Goal: Information Seeking & Learning: Learn about a topic

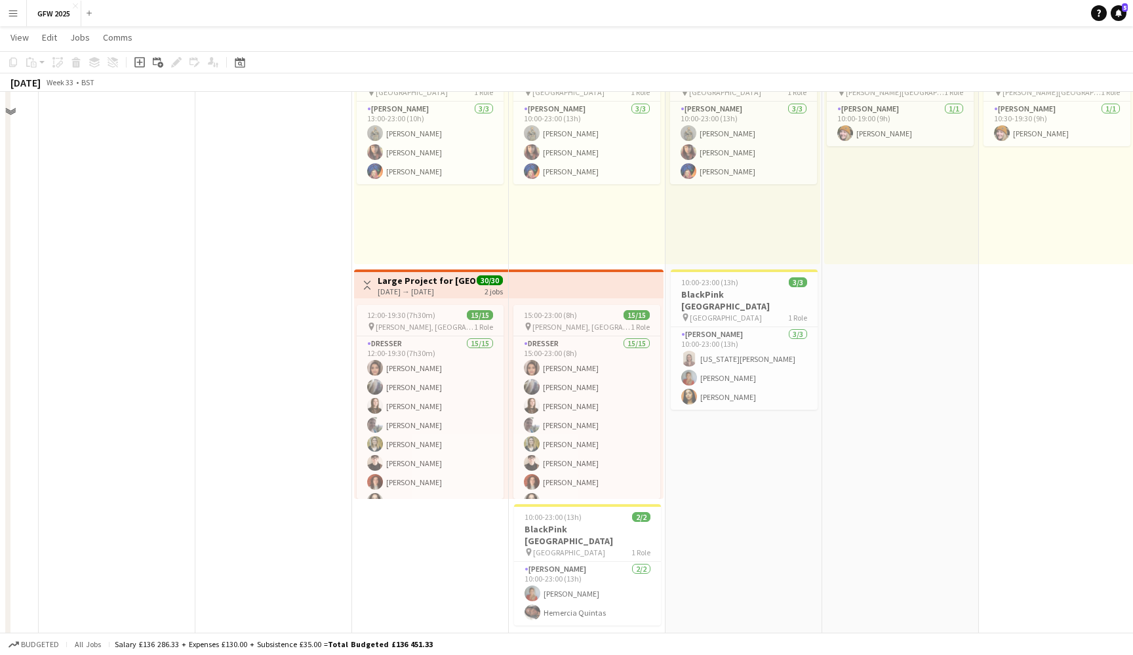
scroll to position [119, 0]
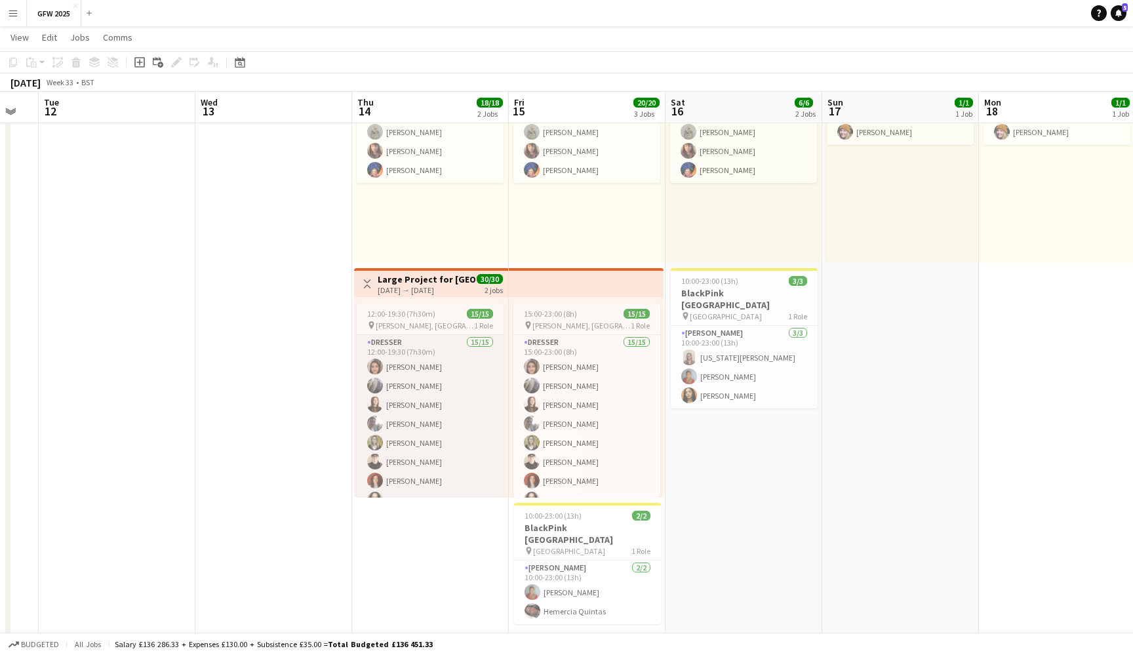
click at [464, 424] on app-card-role "Dresser 15/15 12:00-19:30 (7h30m) [PERSON_NAME] [PERSON_NAME] [PERSON_NAME] [PE…" at bounding box center [430, 490] width 147 height 311
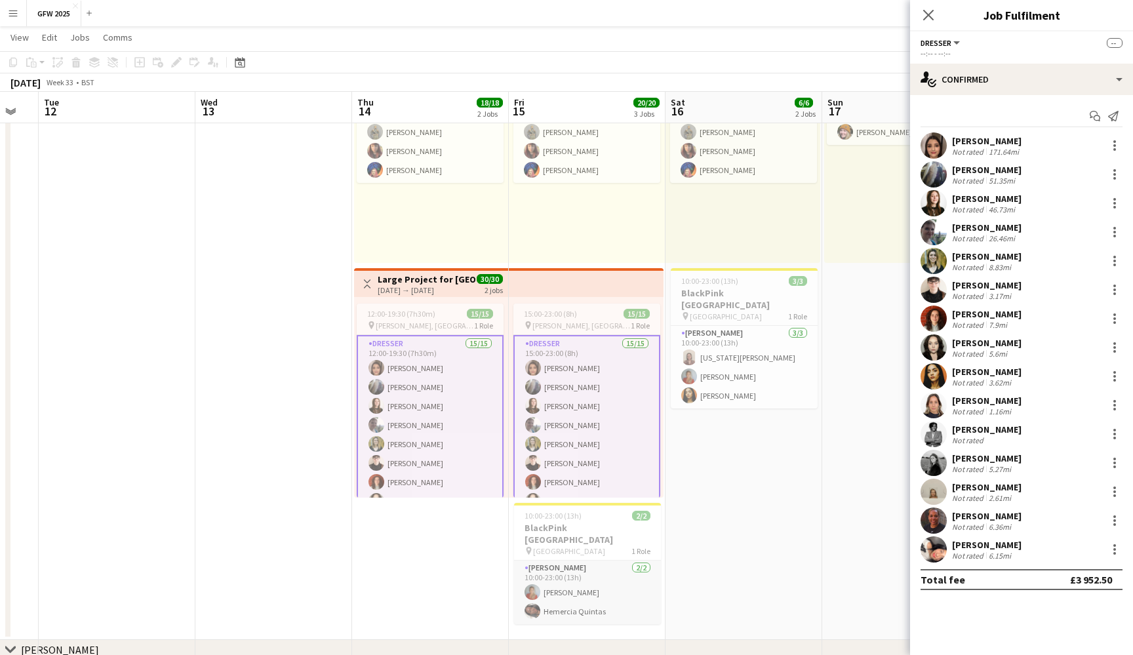
click at [606, 599] on app-card-role "[PERSON_NAME] [DATE] 10:00-23:00 (13h) [PERSON_NAME] [PERSON_NAME]" at bounding box center [587, 593] width 147 height 64
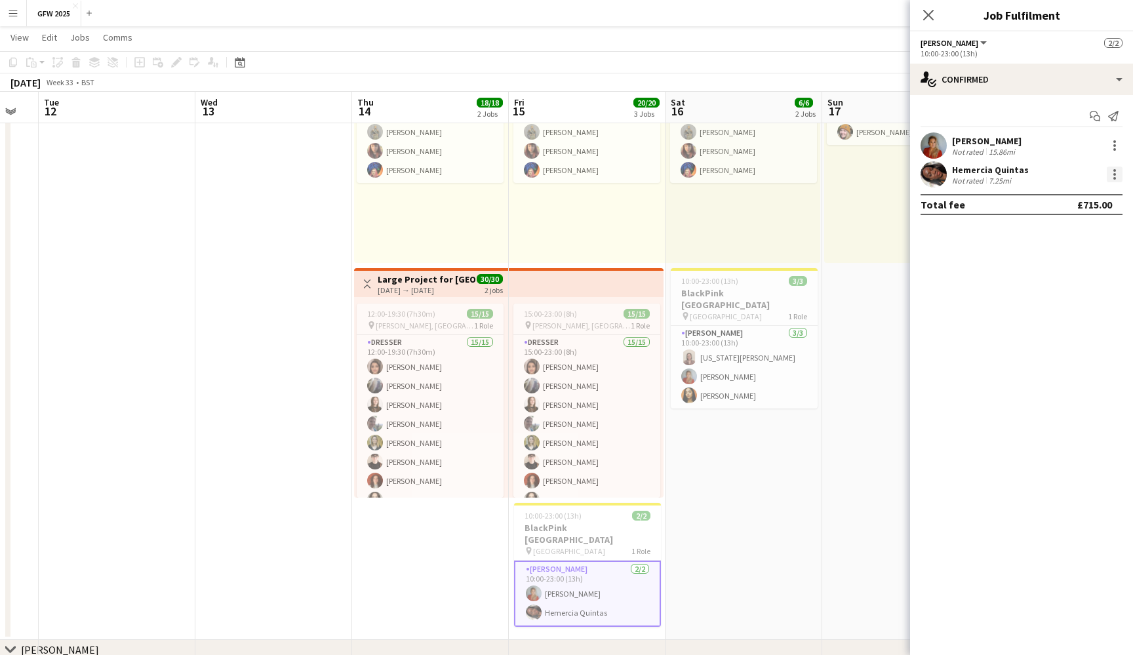
click at [1116, 173] on div at bounding box center [1115, 175] width 16 height 16
click at [1001, 172] on div at bounding box center [566, 327] width 1133 height 655
click at [970, 176] on div "Not rated" at bounding box center [969, 181] width 34 height 10
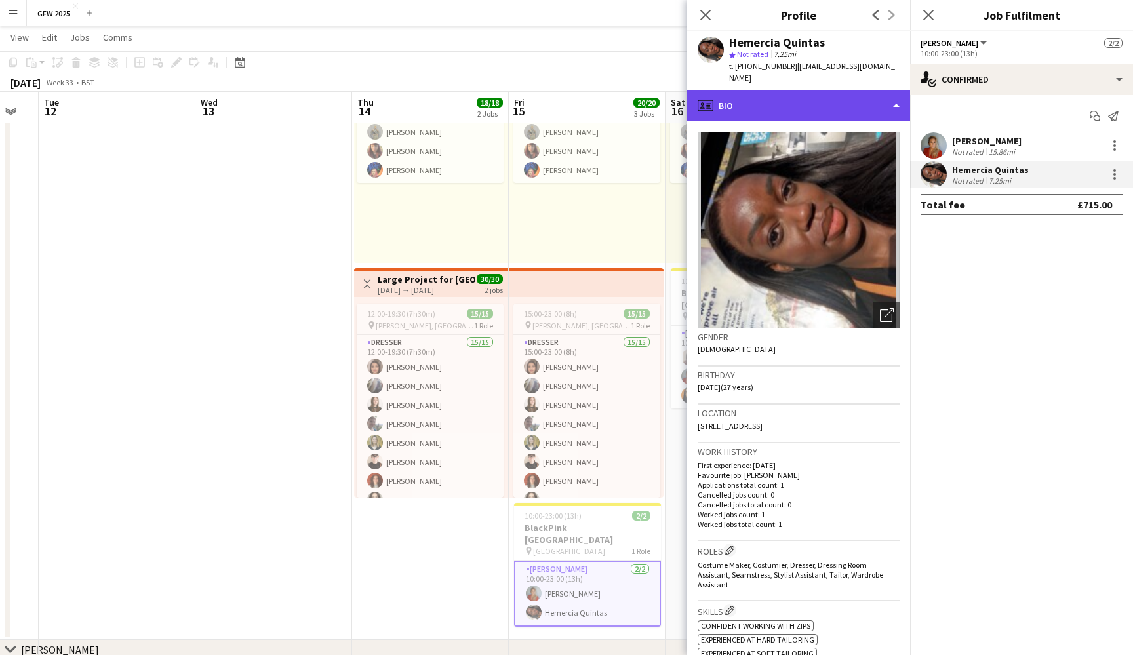
click at [888, 96] on div "profile Bio" at bounding box center [798, 105] width 223 height 31
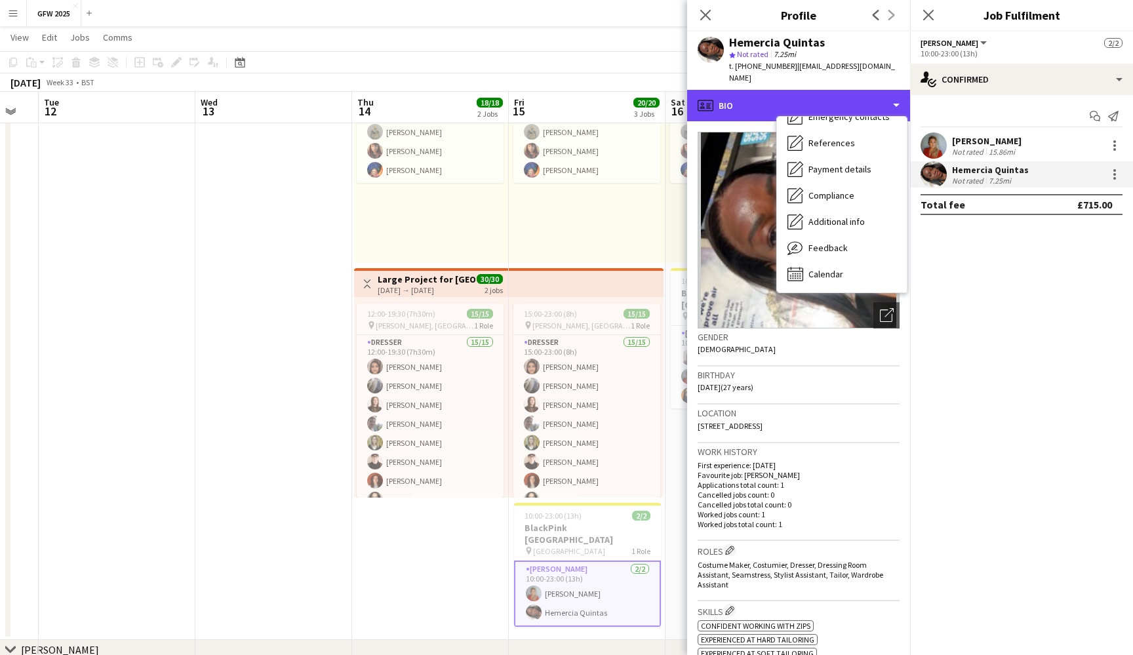
scroll to position [123, 0]
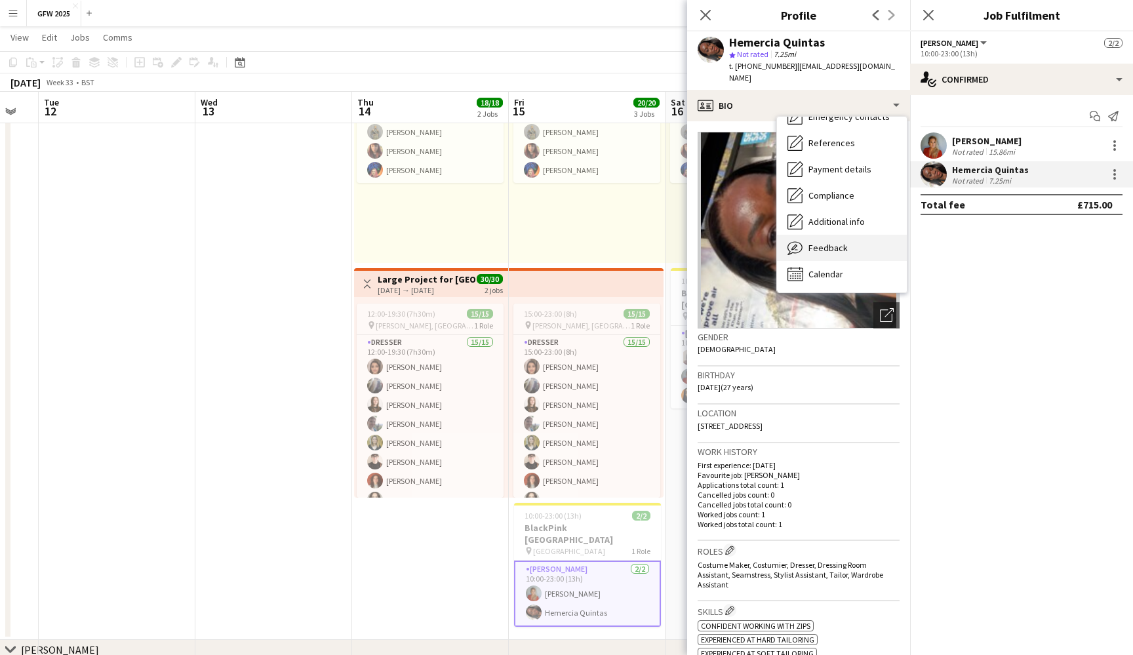
click at [871, 235] on div "Feedback Feedback" at bounding box center [842, 248] width 130 height 26
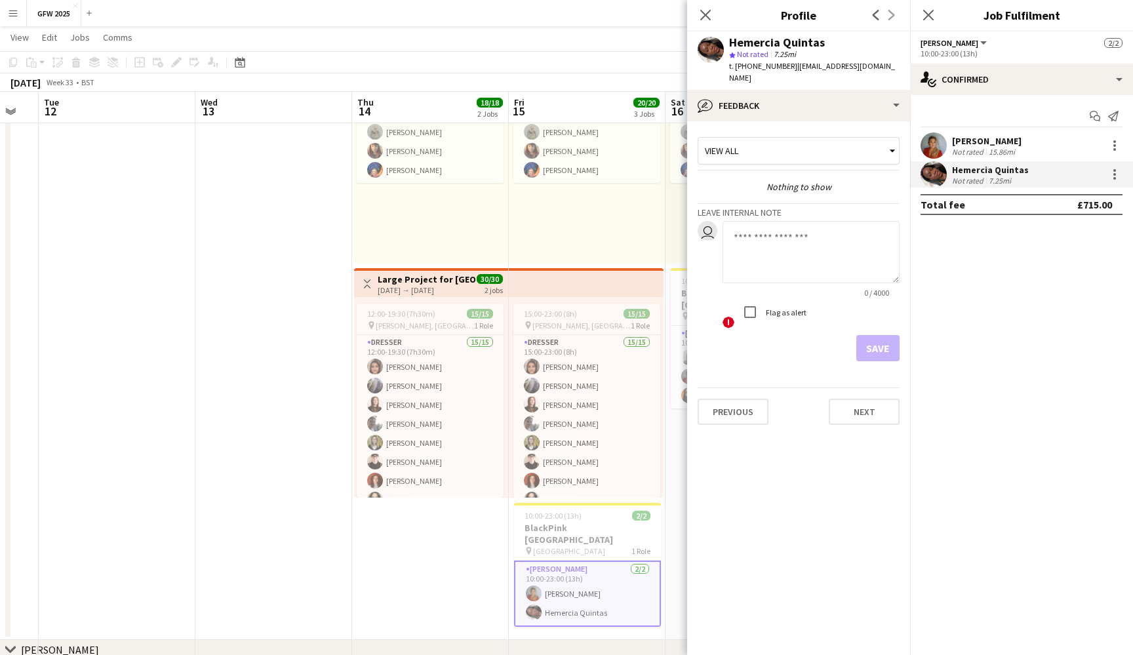
click at [863, 145] on div "View all" at bounding box center [792, 150] width 188 height 25
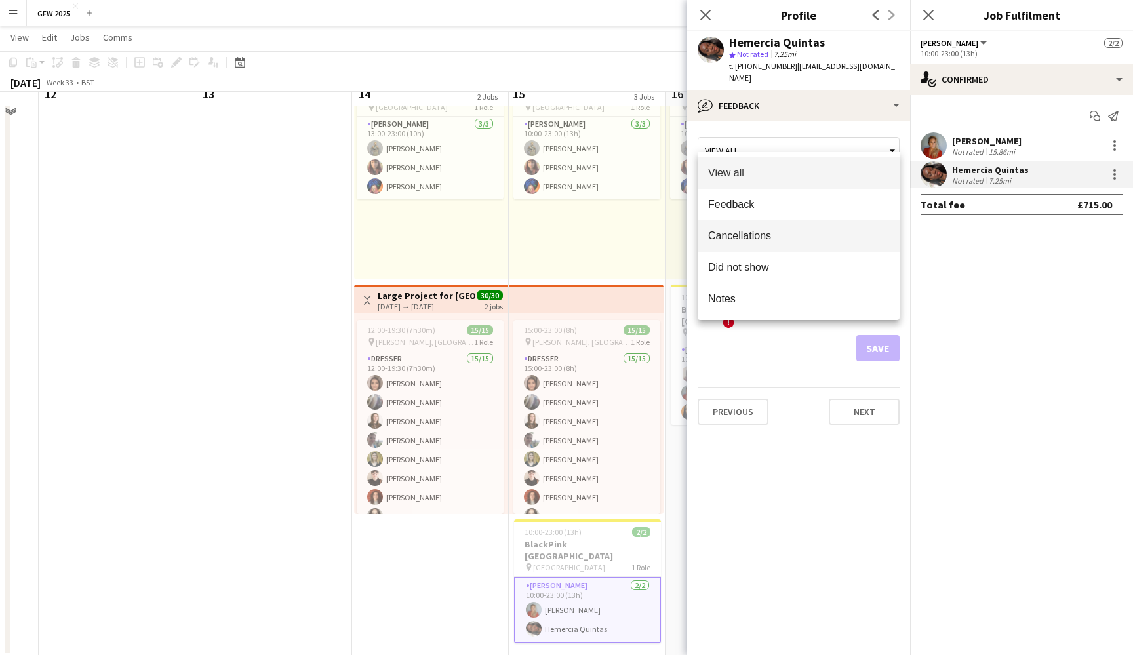
scroll to position [85, 0]
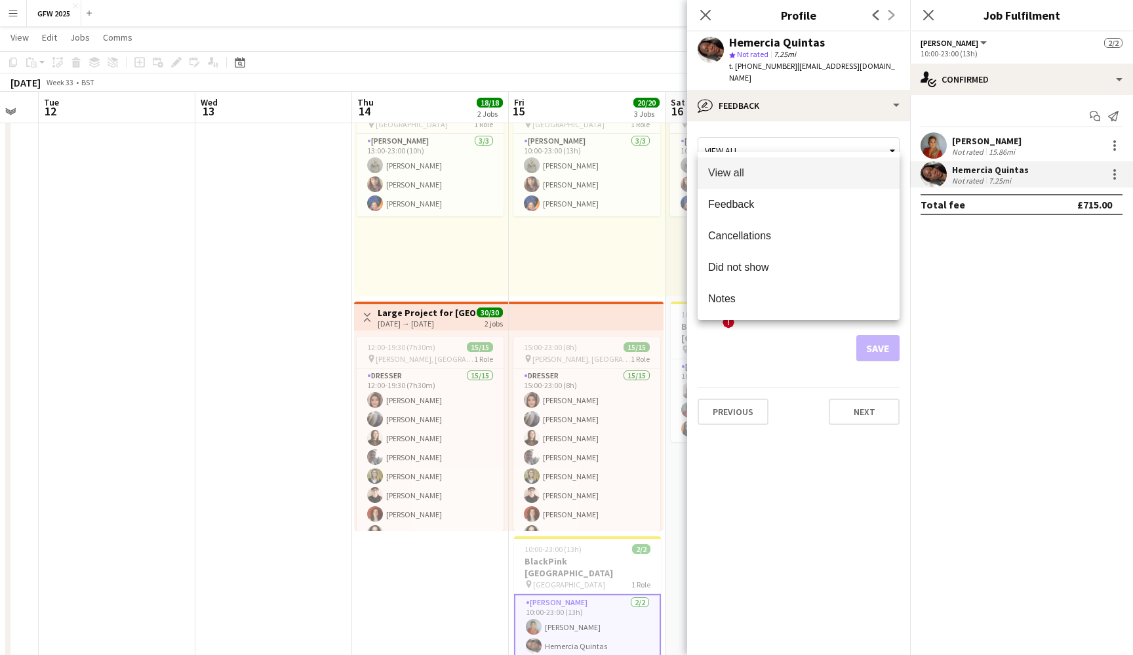
click at [888, 143] on div at bounding box center [566, 327] width 1133 height 655
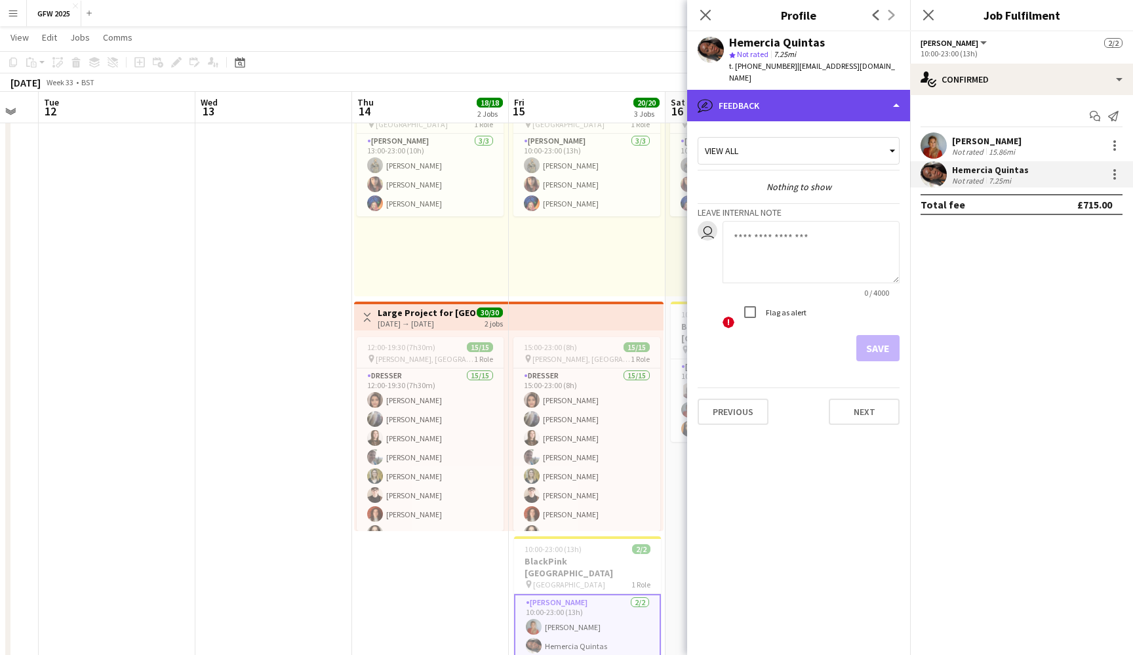
click at [892, 92] on div "bubble-pencil Feedback" at bounding box center [798, 105] width 223 height 31
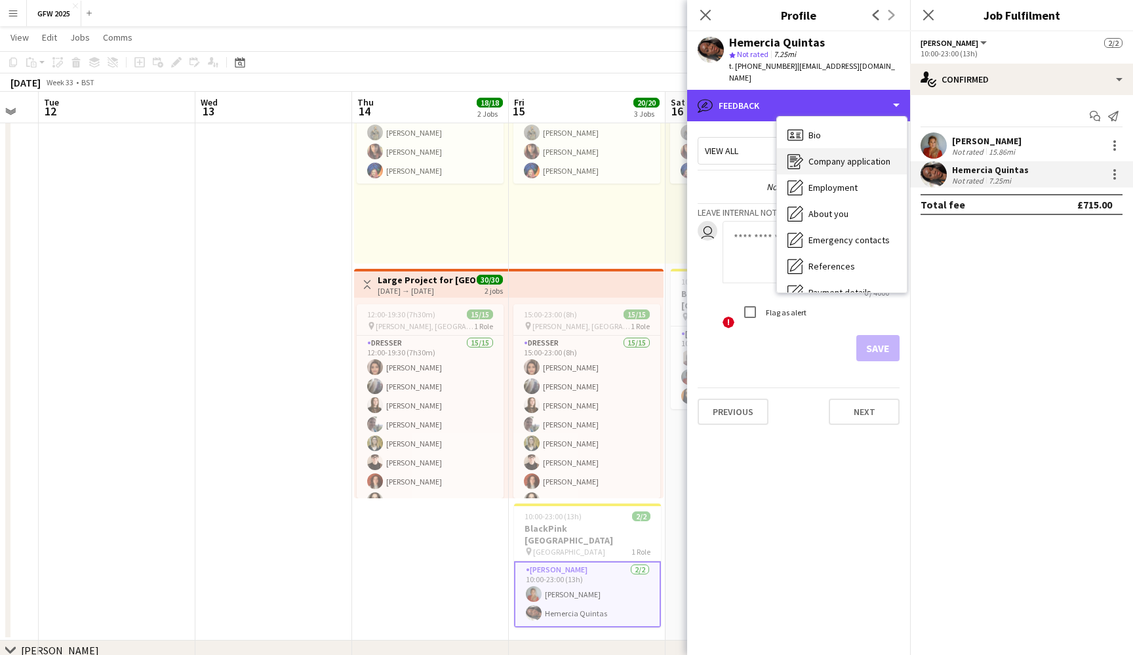
scroll to position [0, 0]
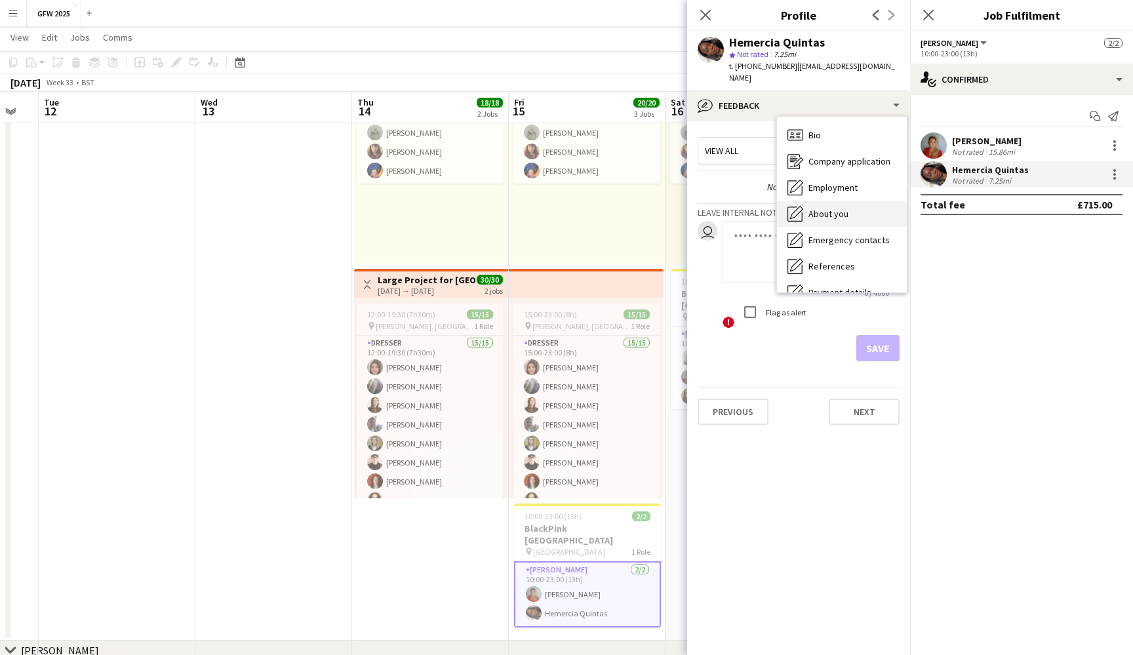
click at [855, 206] on div "About you About you" at bounding box center [842, 214] width 130 height 26
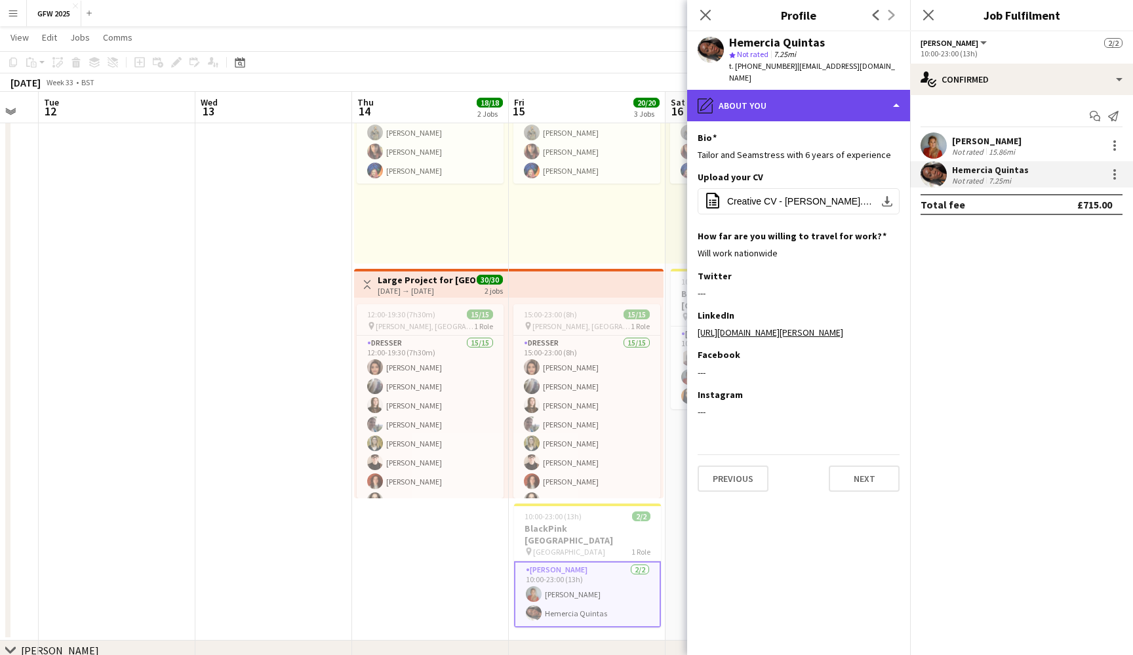
click at [875, 90] on div "pencil4 About you" at bounding box center [798, 105] width 223 height 31
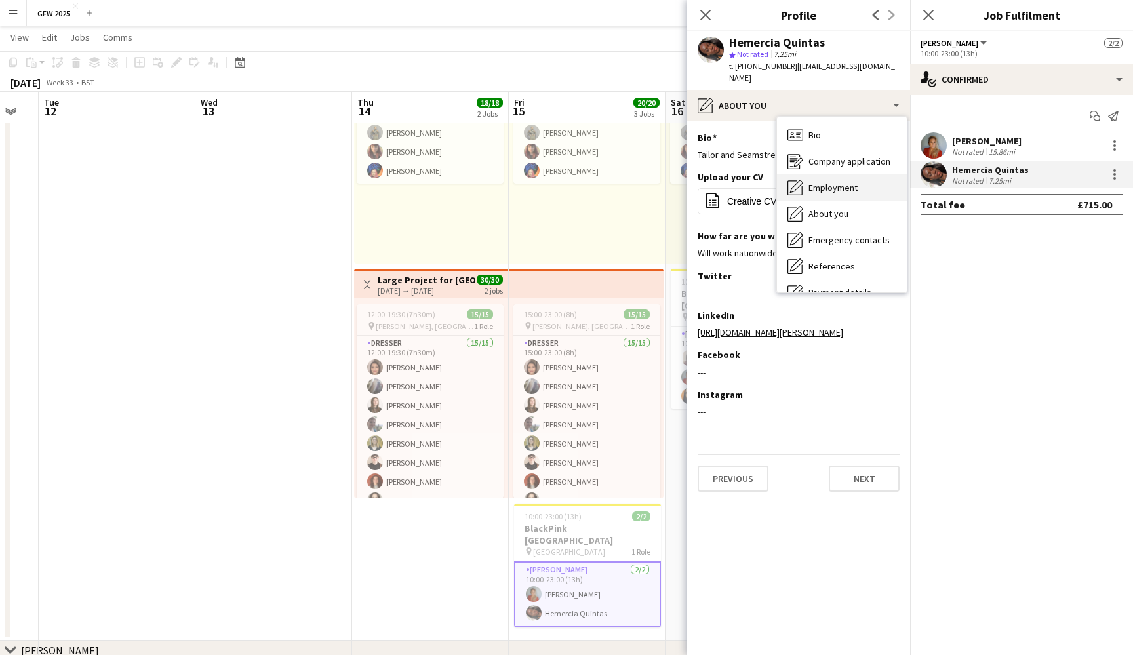
click at [872, 181] on div "Employment Employment" at bounding box center [842, 187] width 130 height 26
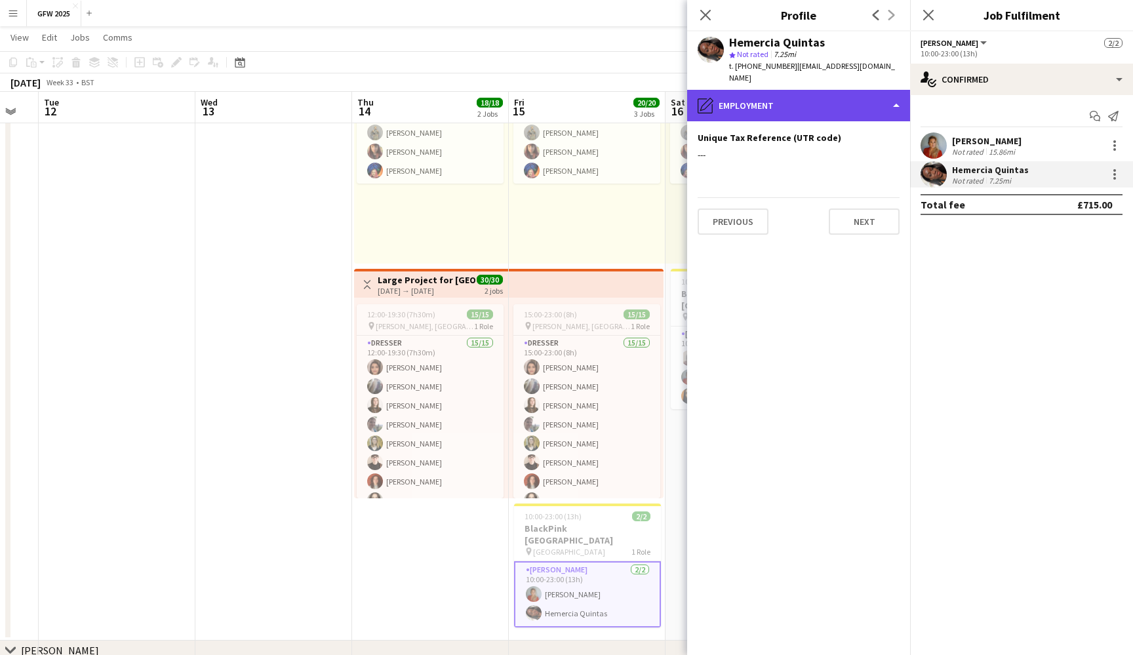
click at [868, 93] on div "pencil4 Employment" at bounding box center [798, 105] width 223 height 31
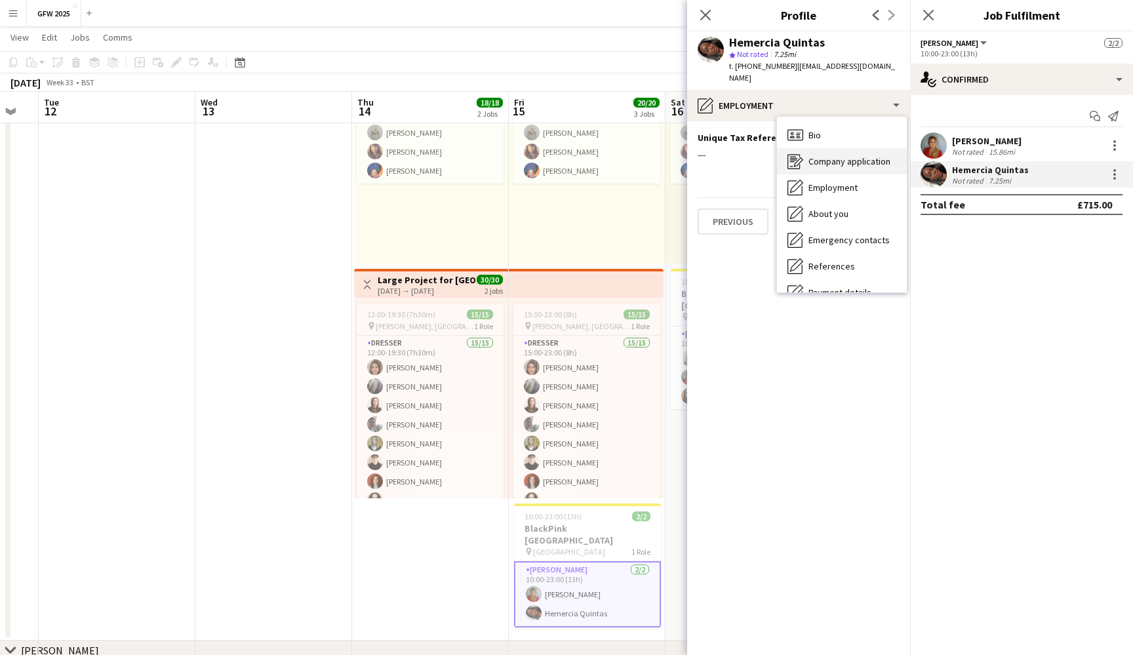
click at [876, 148] on div "Company application Company application" at bounding box center [842, 161] width 130 height 26
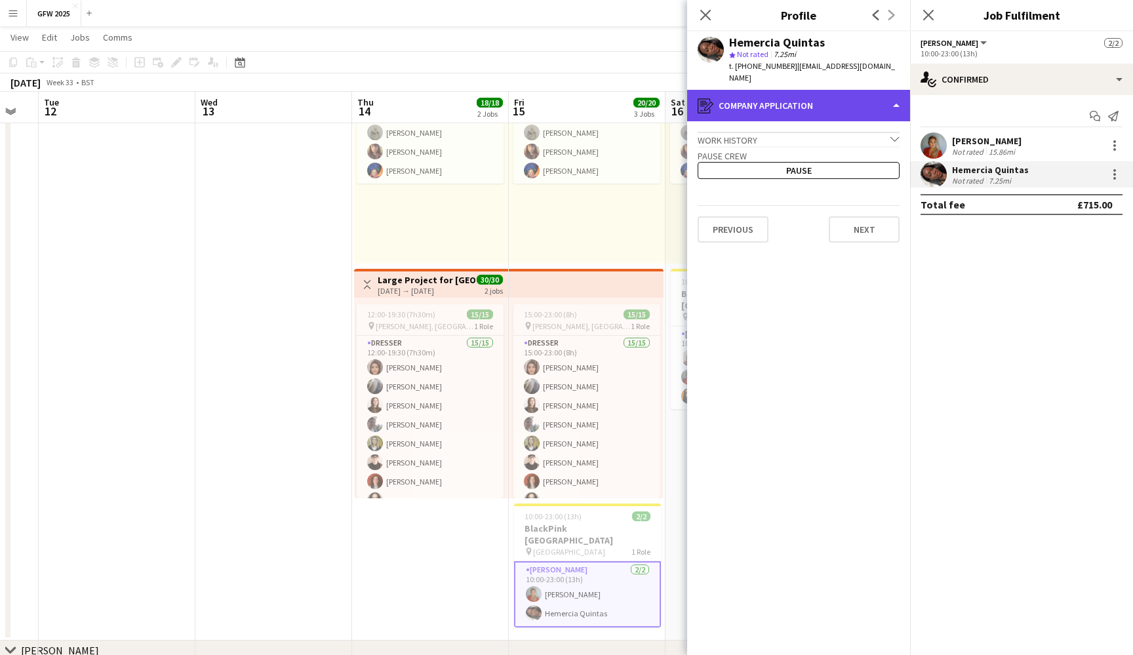
click at [867, 94] on div "register Company application" at bounding box center [798, 105] width 223 height 31
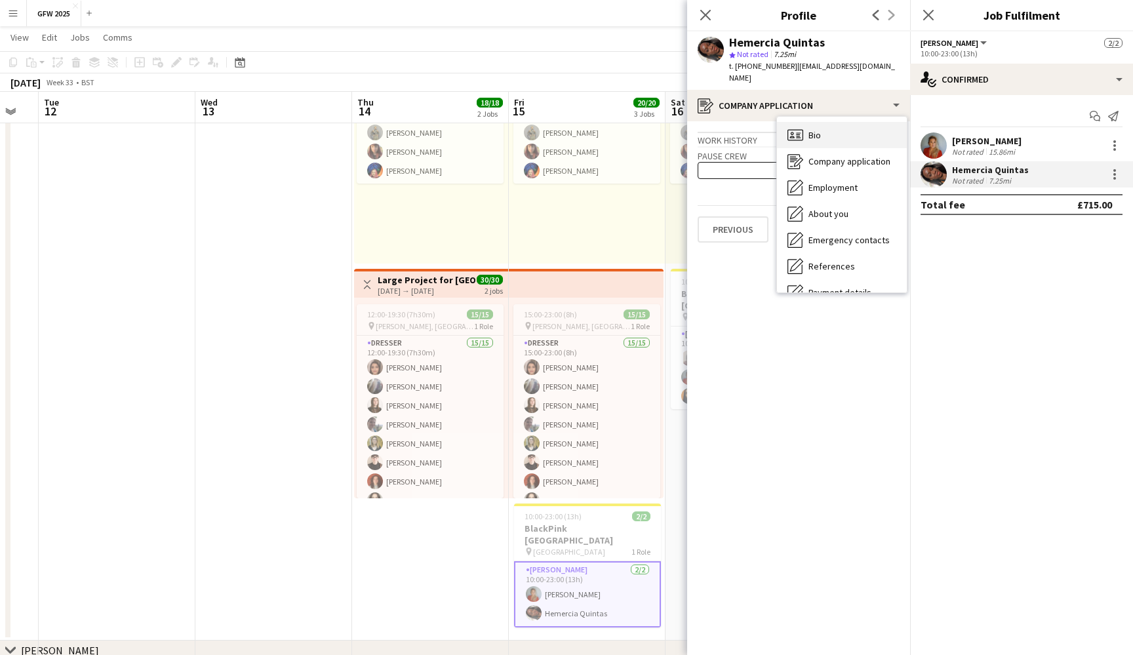
click at [867, 122] on div "Bio Bio" at bounding box center [842, 135] width 130 height 26
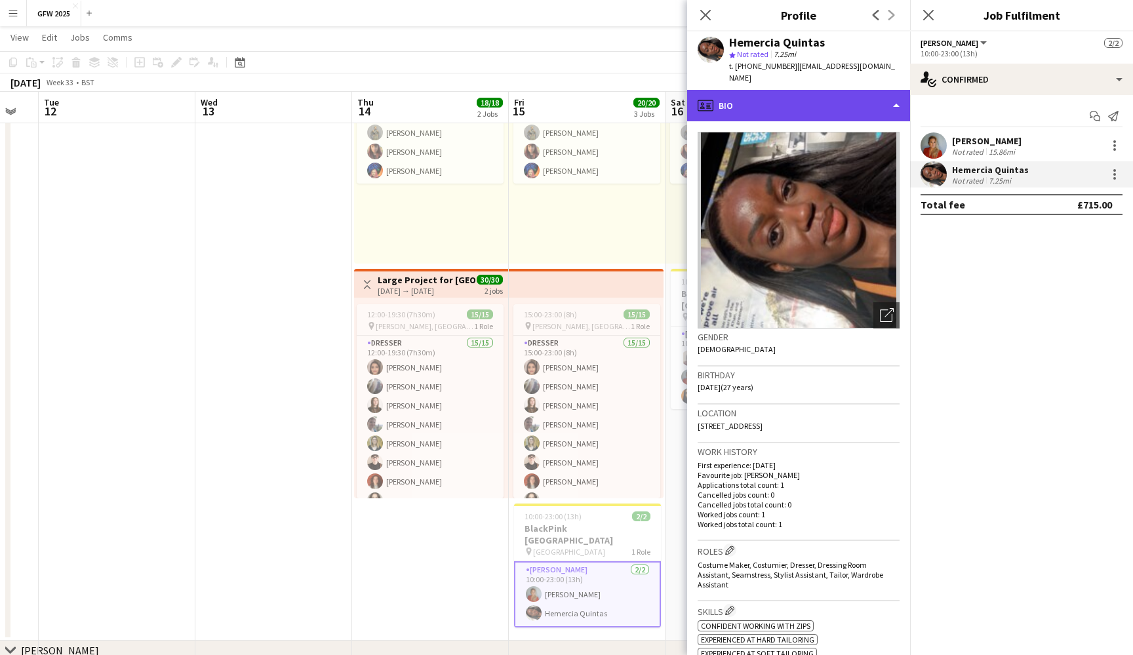
click at [867, 100] on div "profile Bio" at bounding box center [798, 105] width 223 height 31
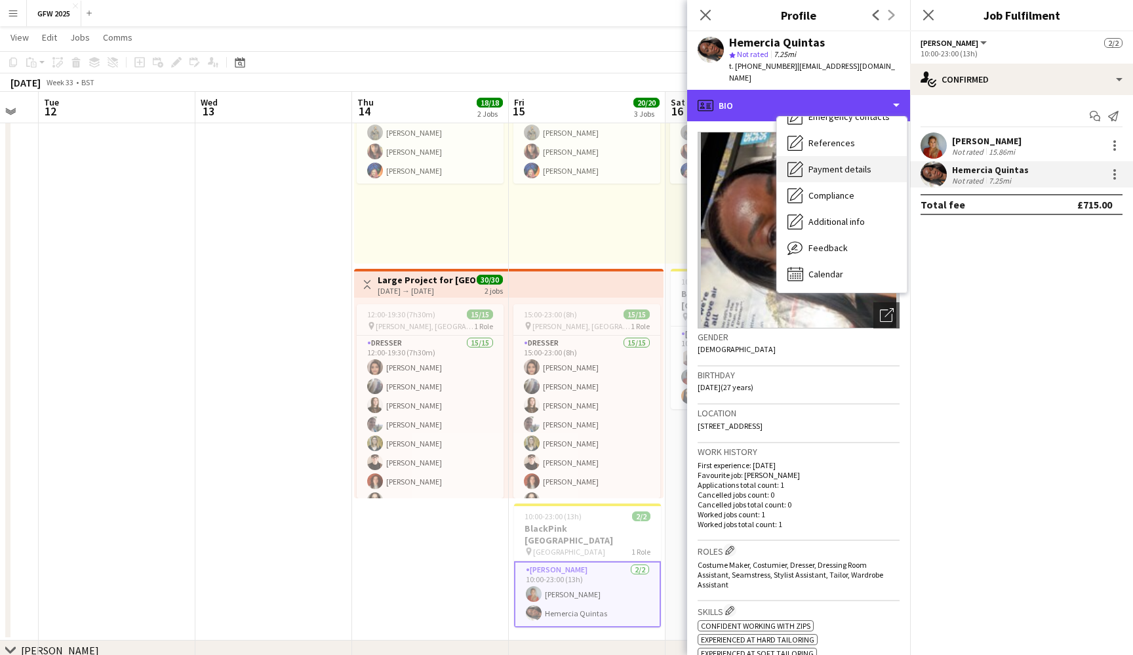
scroll to position [123, 0]
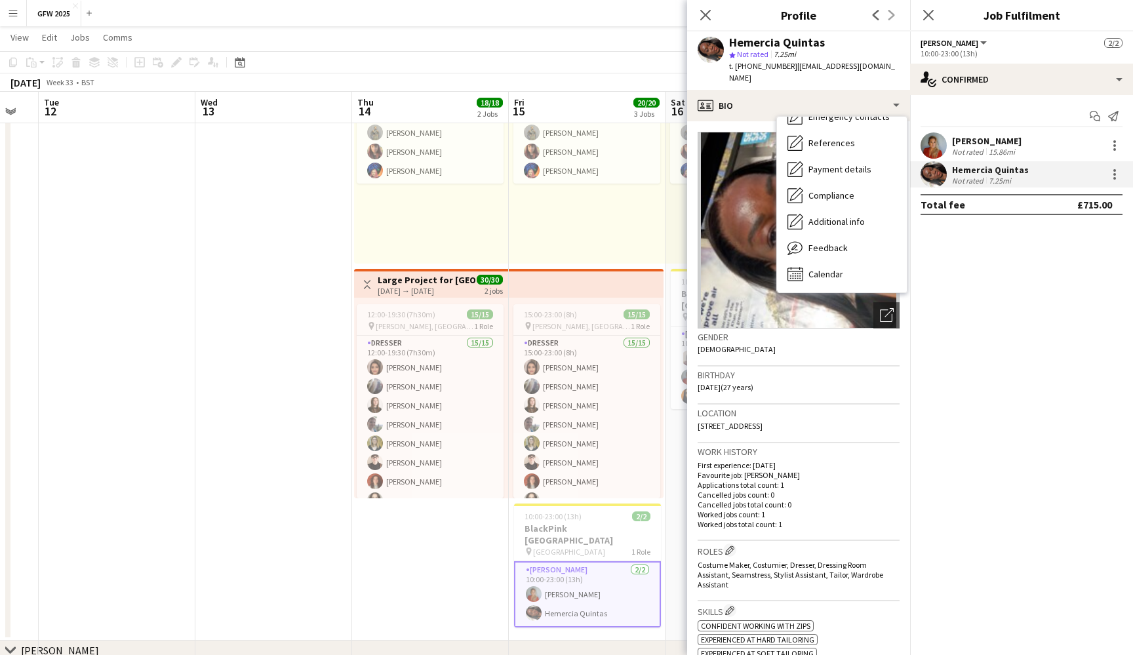
click at [736, 56] on span "star Not rated" at bounding box center [750, 54] width 42 height 10
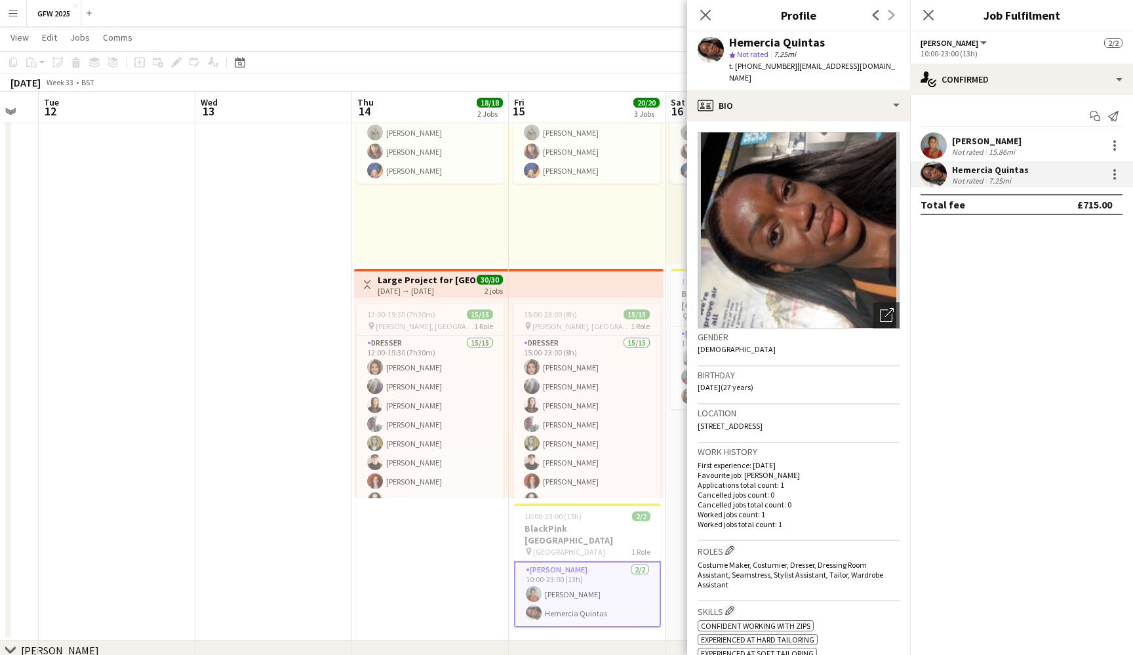
click at [732, 56] on polygon at bounding box center [732, 55] width 7 height 7
click at [764, 55] on span "Not rated" at bounding box center [752, 54] width 31 height 10
click at [1119, 175] on div at bounding box center [1115, 175] width 16 height 16
click at [1119, 174] on div at bounding box center [566, 327] width 1133 height 655
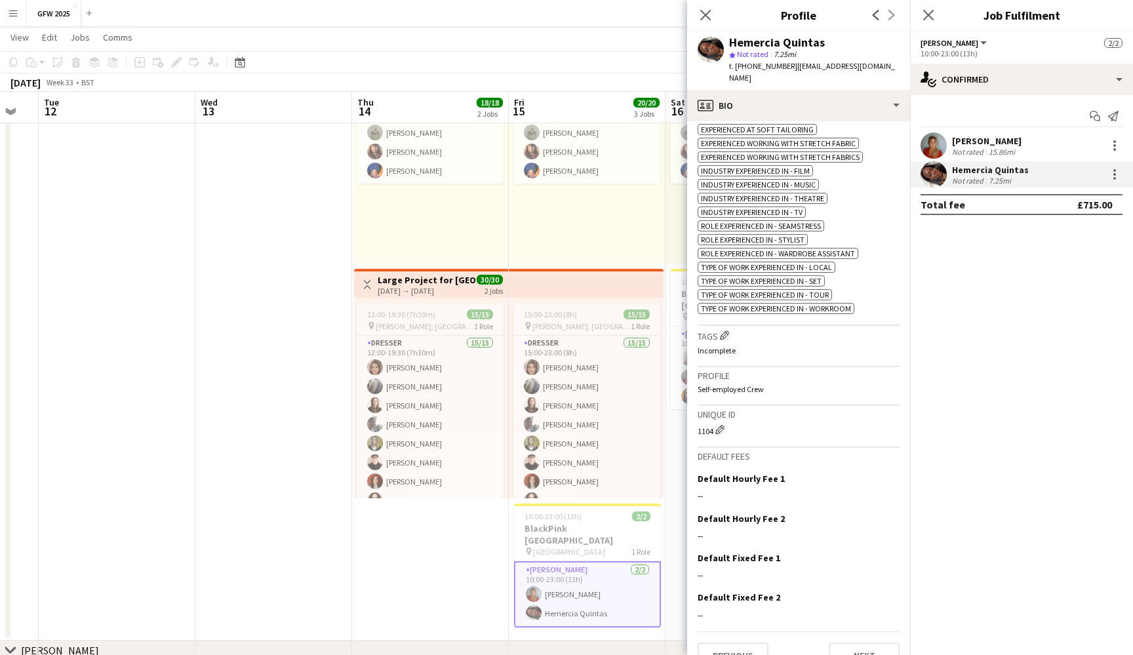
scroll to position [523, 0]
click at [856, 643] on button "Next" at bounding box center [864, 656] width 71 height 26
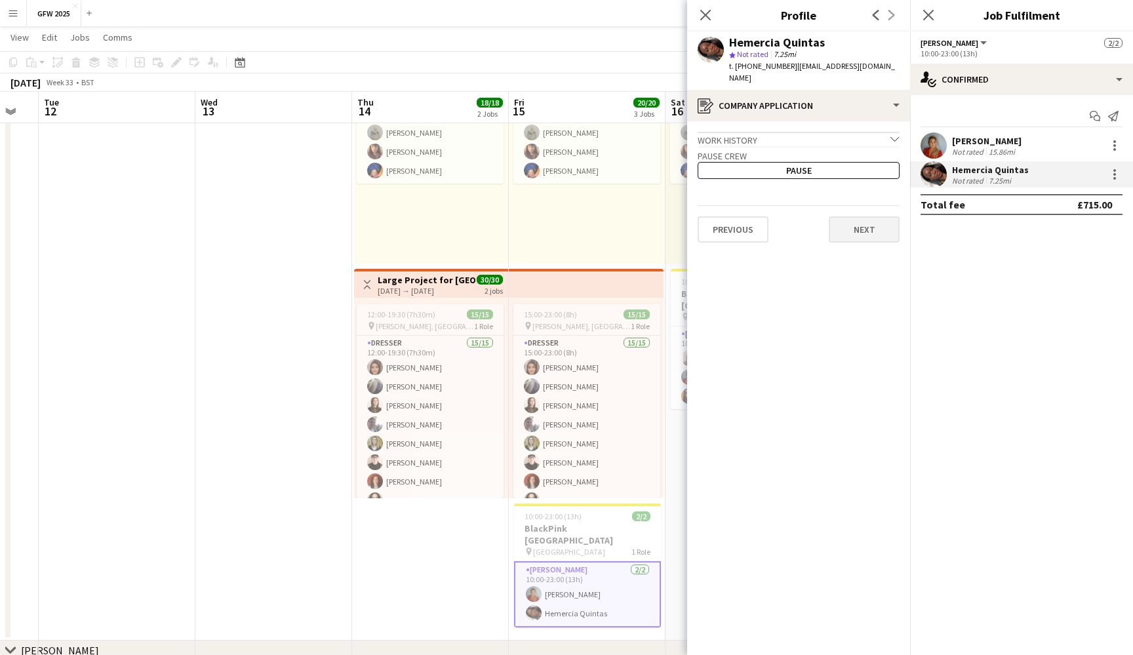
click at [855, 218] on button "Next" at bounding box center [864, 229] width 71 height 26
click at [872, 209] on button "Next" at bounding box center [864, 221] width 71 height 26
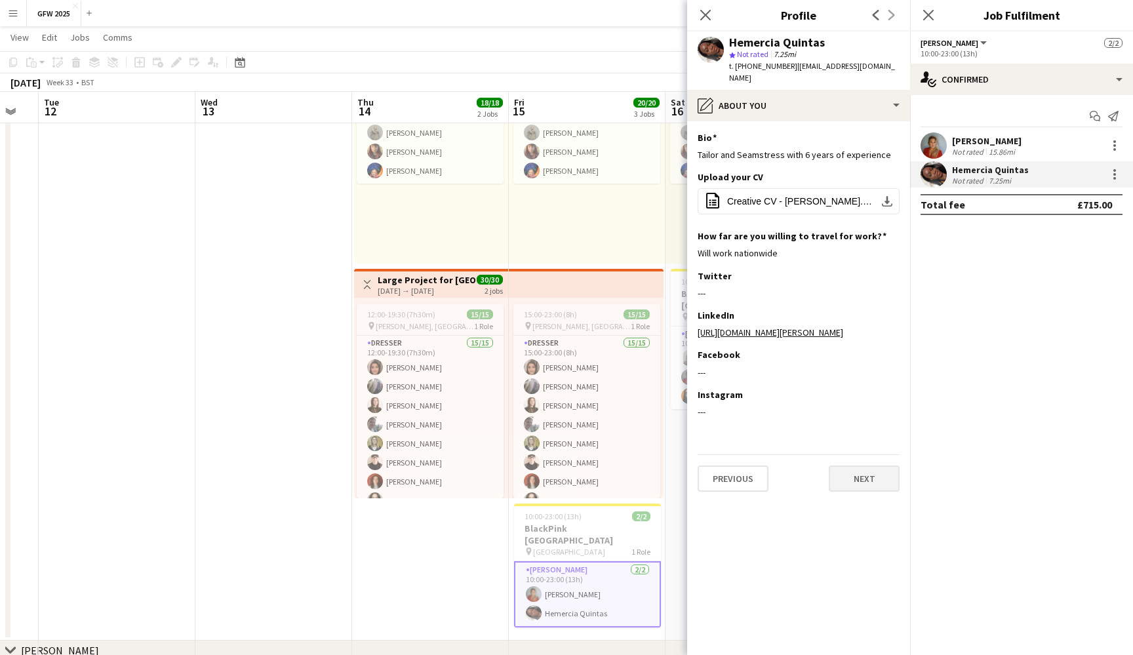
click at [879, 478] on button "Next" at bounding box center [864, 479] width 71 height 26
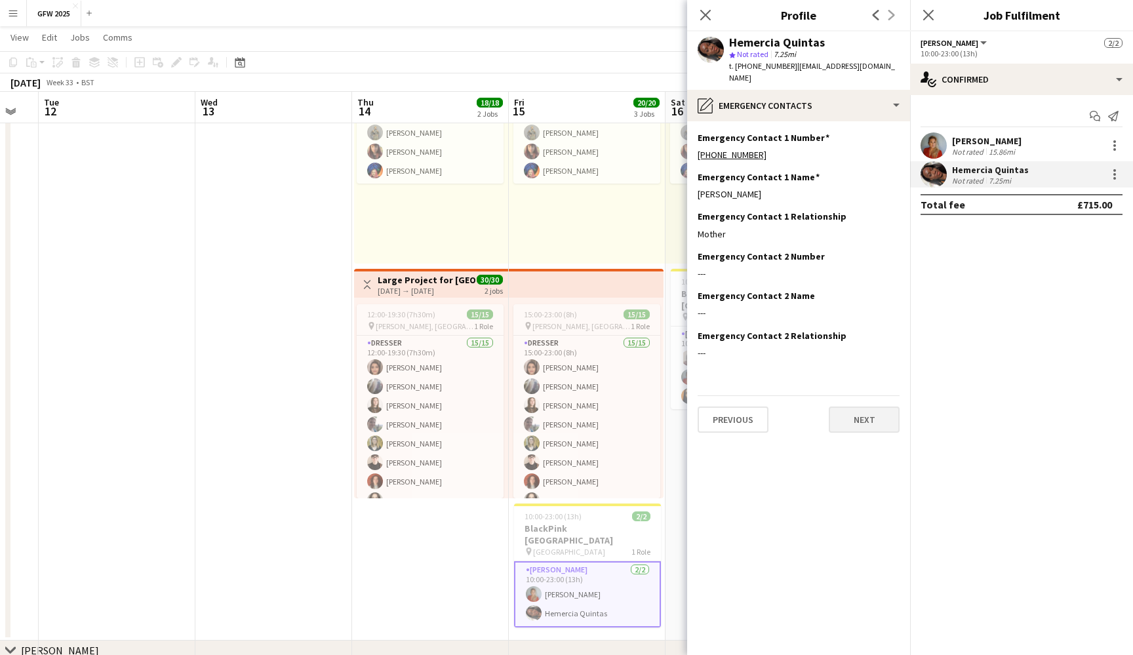
click at [877, 407] on button "Next" at bounding box center [864, 420] width 71 height 26
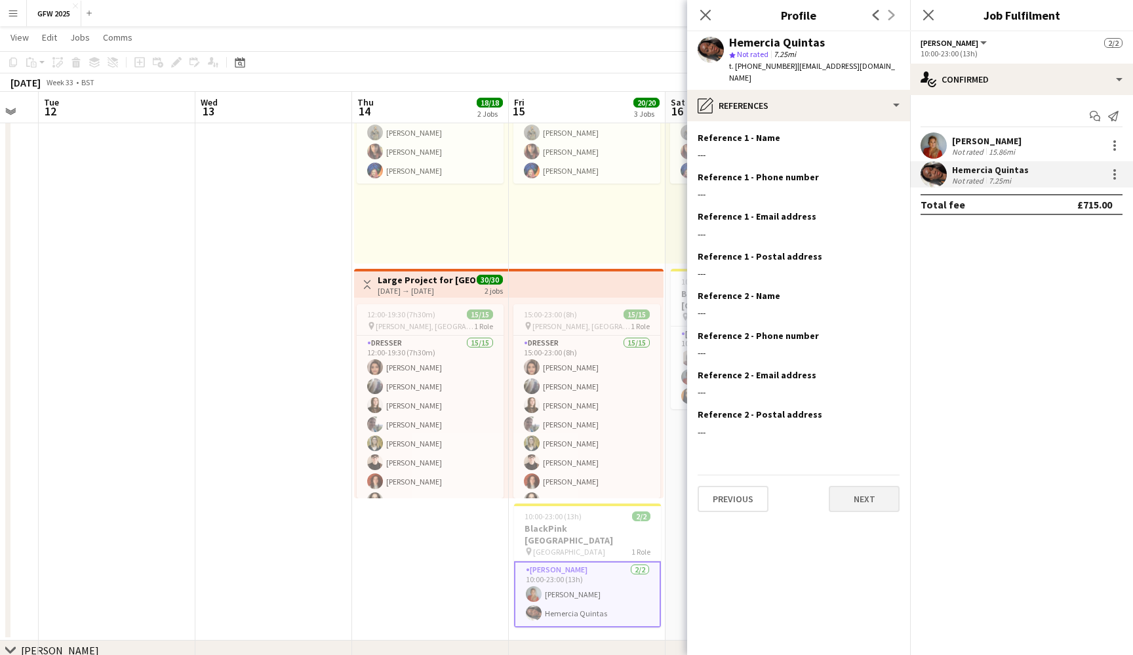
click at [877, 486] on button "Next" at bounding box center [864, 499] width 71 height 26
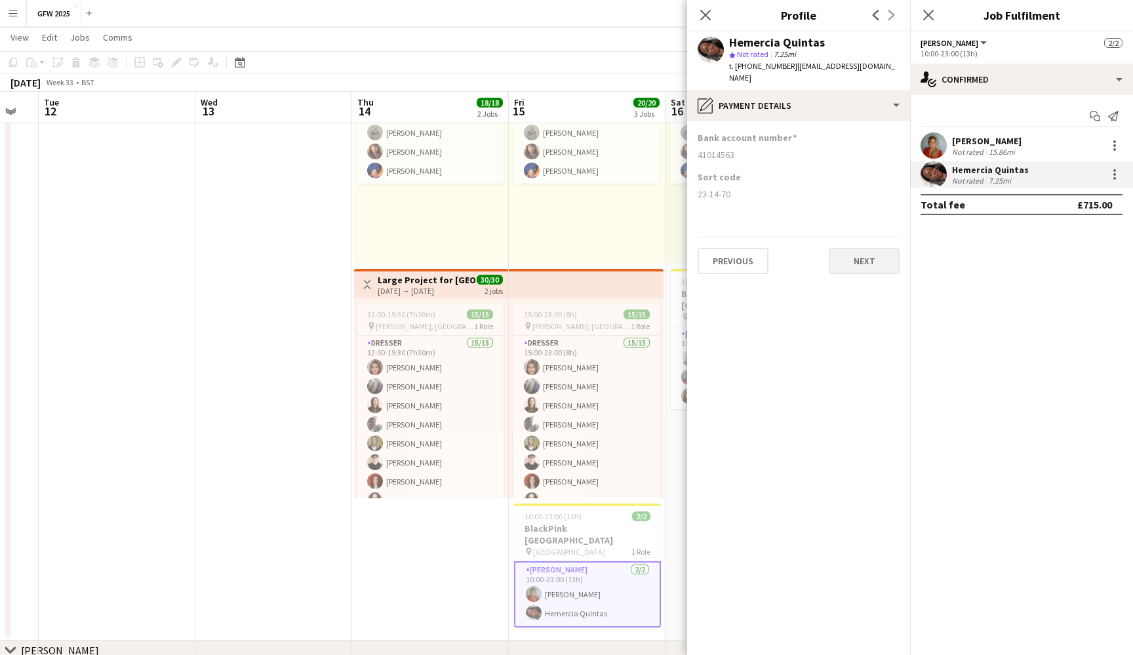
click at [866, 248] on button "Next" at bounding box center [864, 261] width 71 height 26
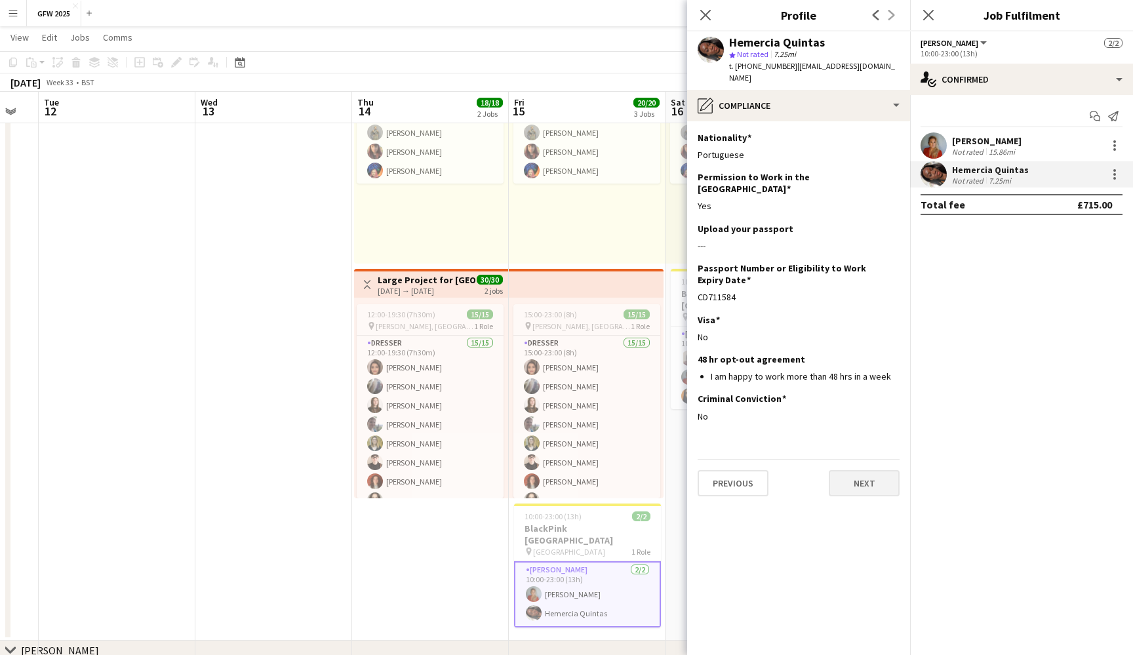
click at [865, 470] on button "Next" at bounding box center [864, 483] width 71 height 26
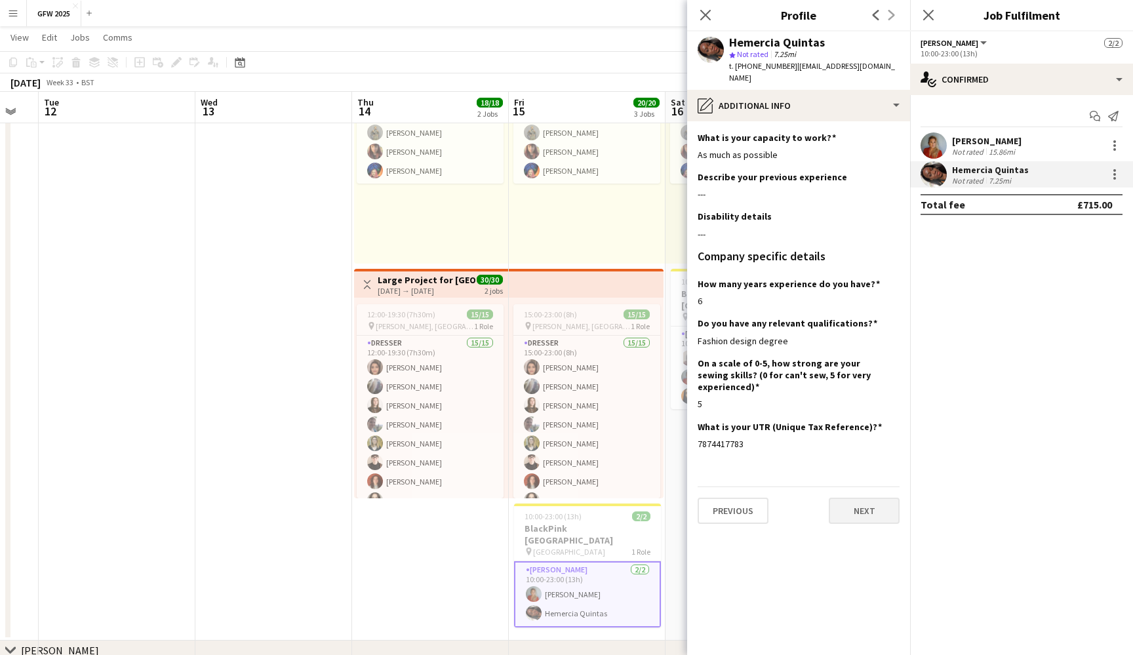
click at [883, 498] on button "Next" at bounding box center [864, 511] width 71 height 26
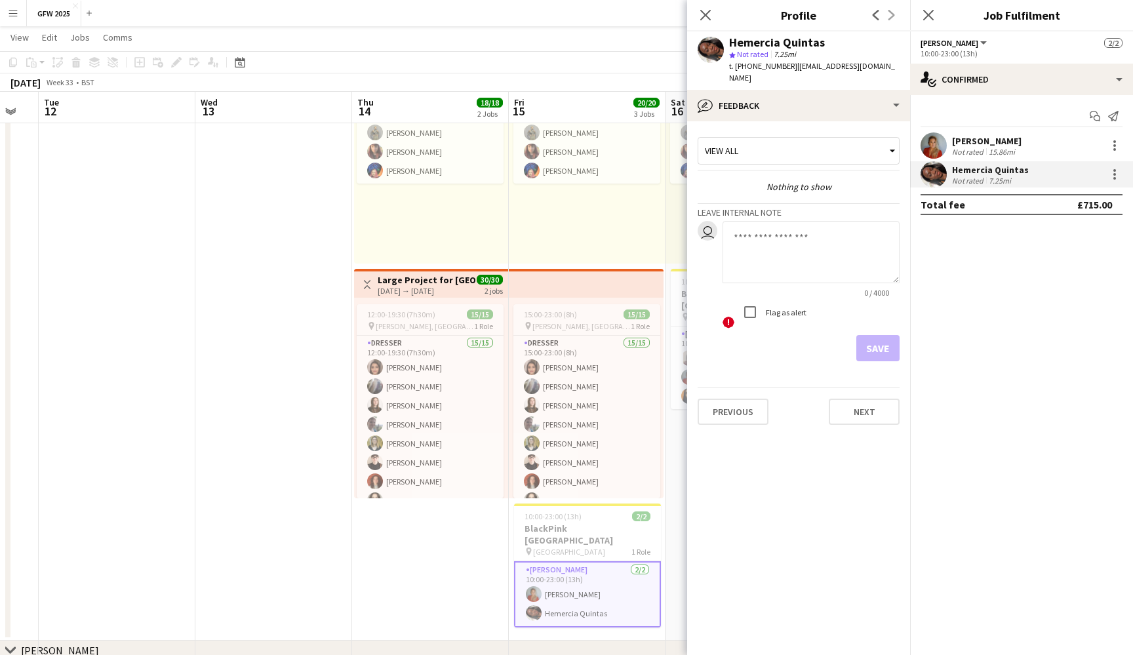
click at [831, 141] on div "View all" at bounding box center [792, 150] width 188 height 25
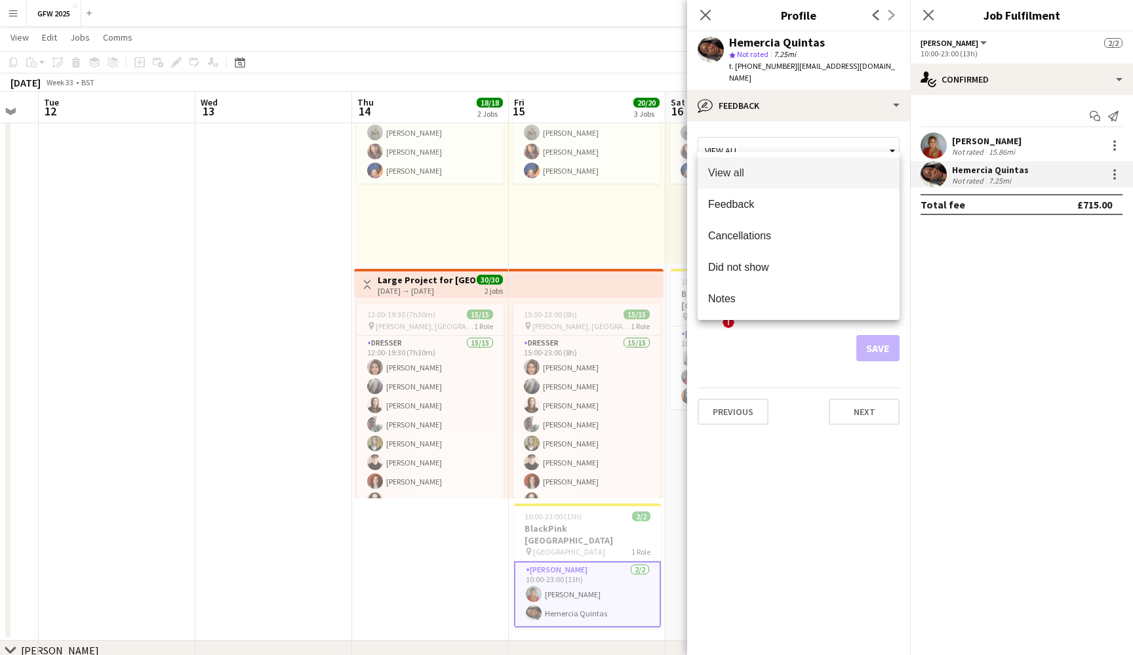
click at [831, 141] on div at bounding box center [566, 327] width 1133 height 655
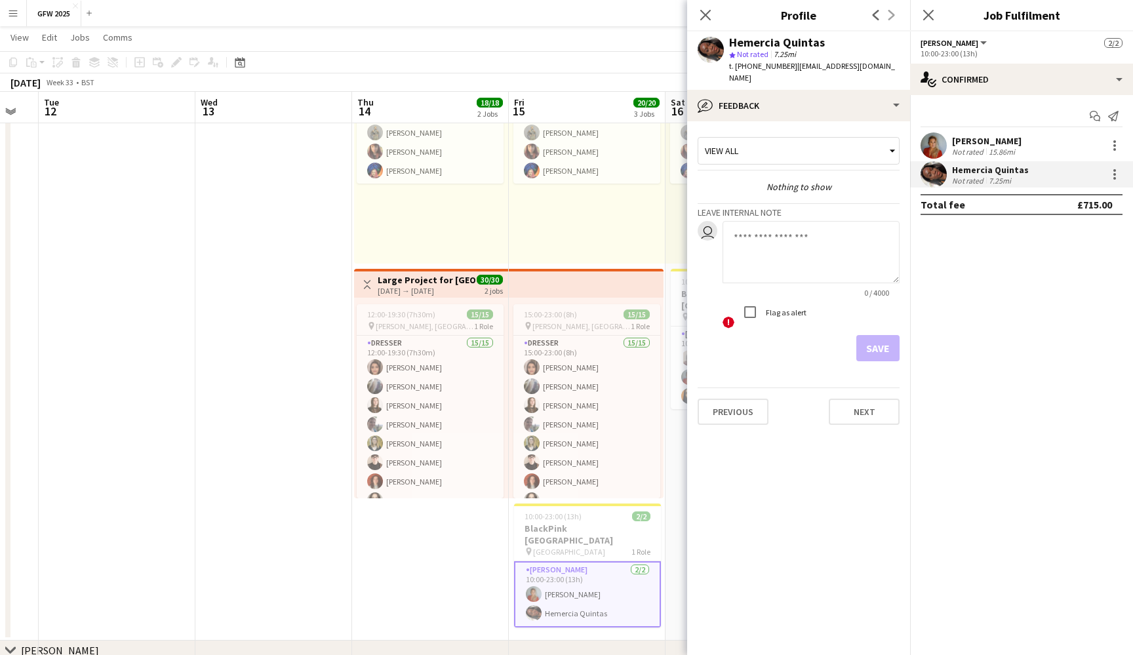
click at [837, 141] on div "View all" at bounding box center [792, 150] width 188 height 25
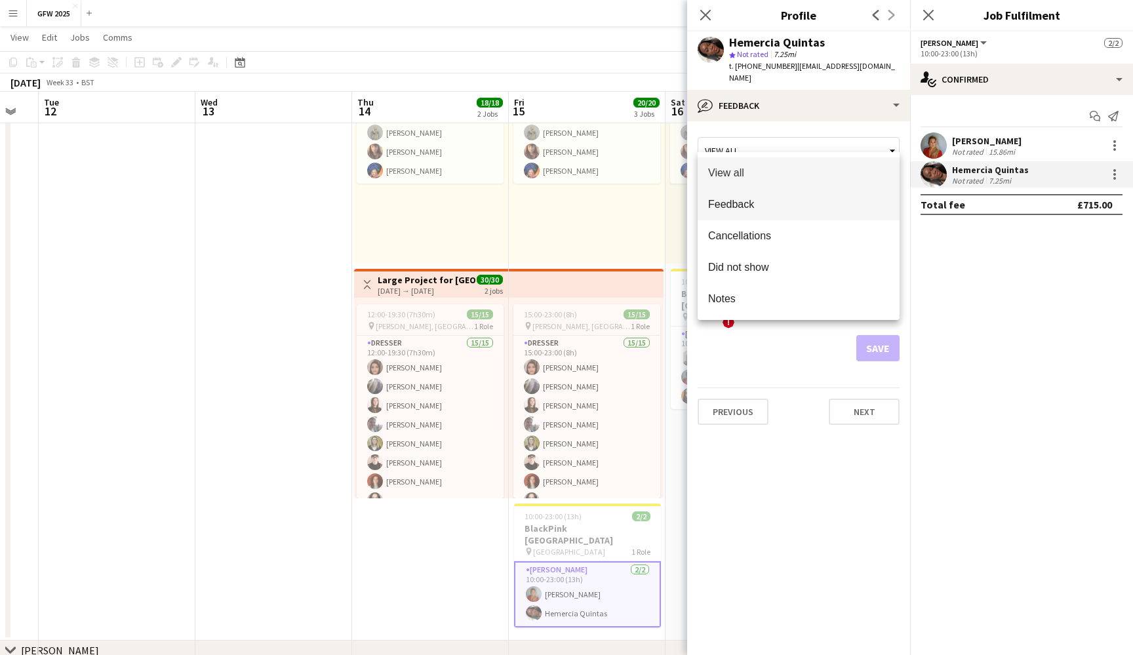
click at [832, 209] on span "Feedback" at bounding box center [798, 204] width 181 height 12
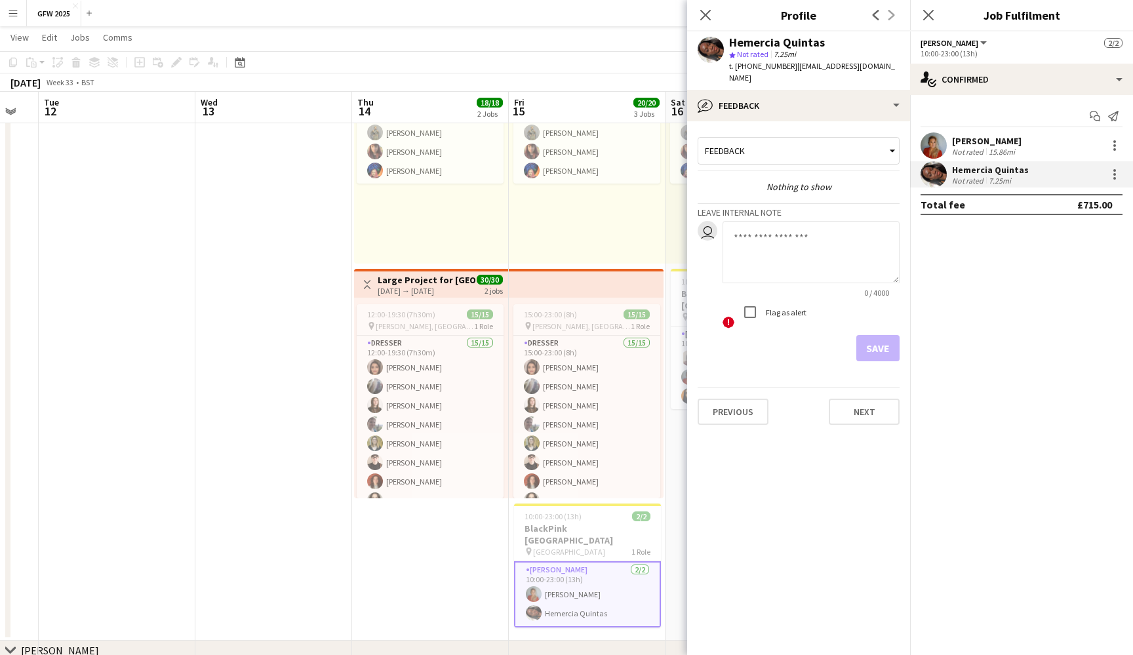
click at [869, 138] on div "Feedback" at bounding box center [792, 150] width 188 height 25
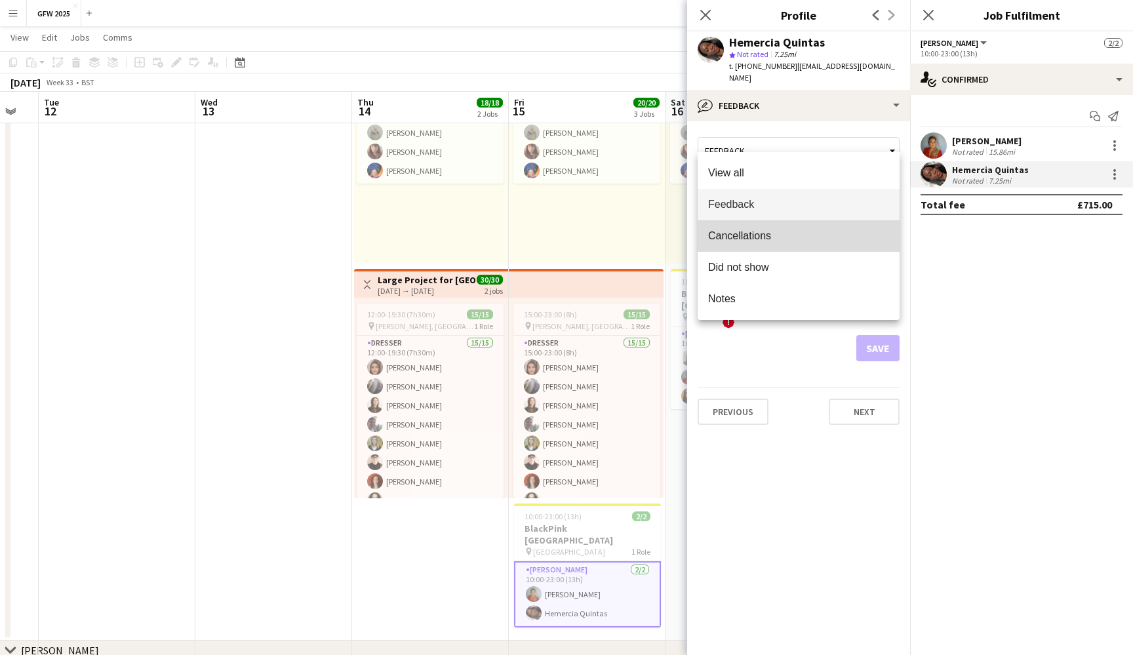
click at [855, 232] on span "Cancellations" at bounding box center [798, 235] width 181 height 12
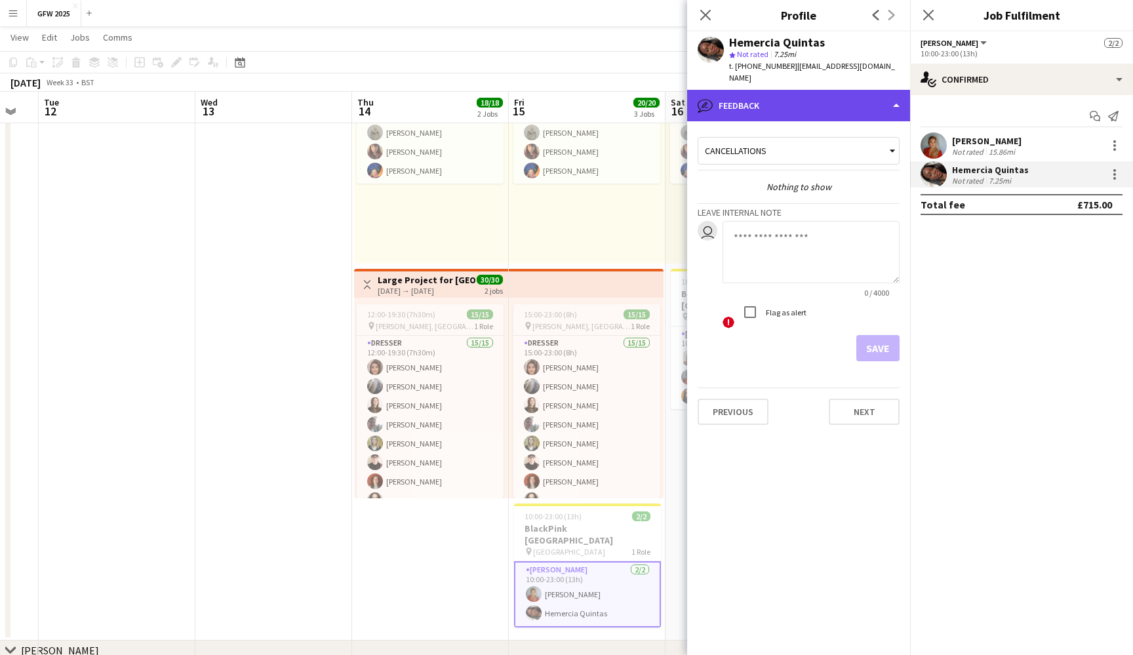
click at [888, 95] on div "bubble-pencil Feedback" at bounding box center [798, 105] width 223 height 31
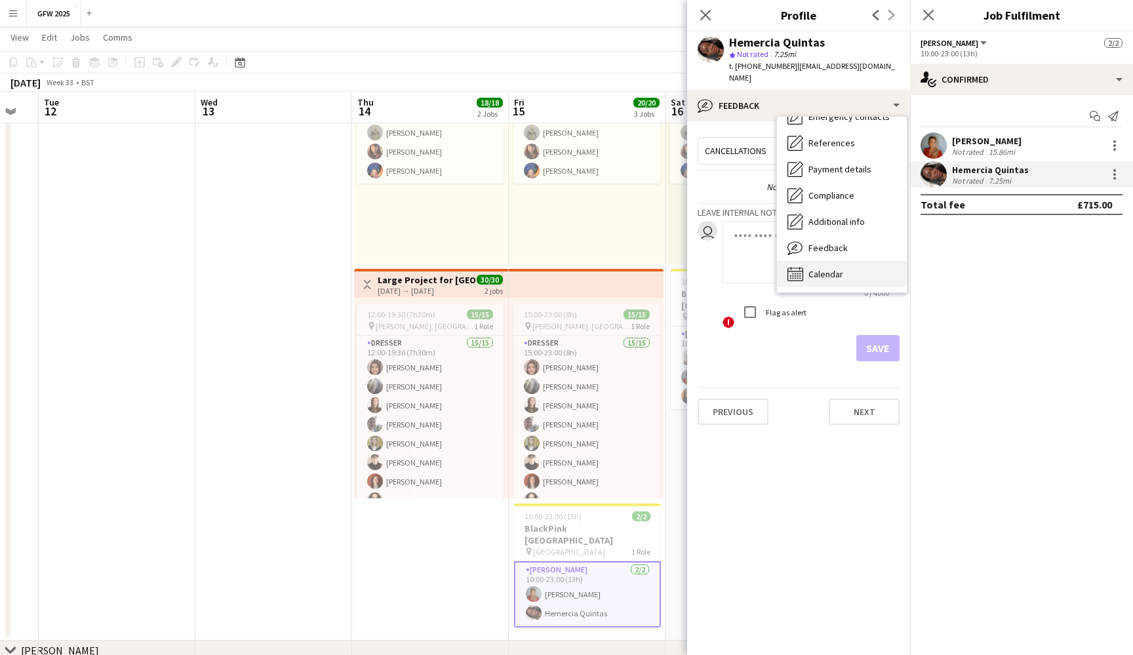
click at [863, 261] on div "Calendar Calendar" at bounding box center [842, 274] width 130 height 26
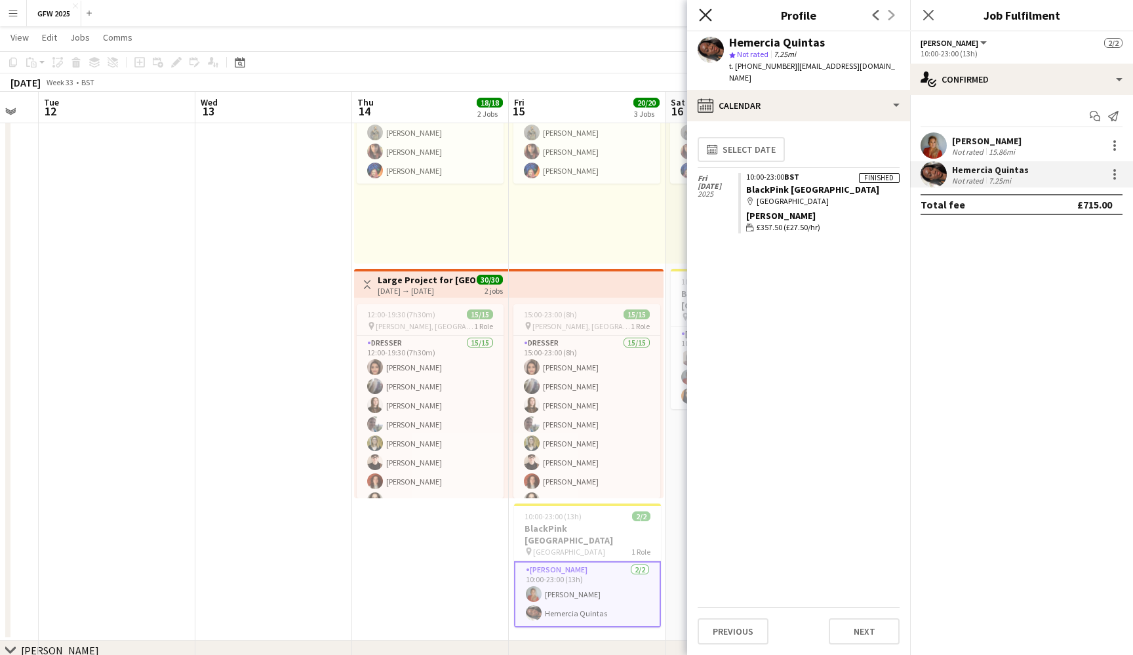
click at [702, 12] on icon "Close pop-in" at bounding box center [705, 15] width 12 height 12
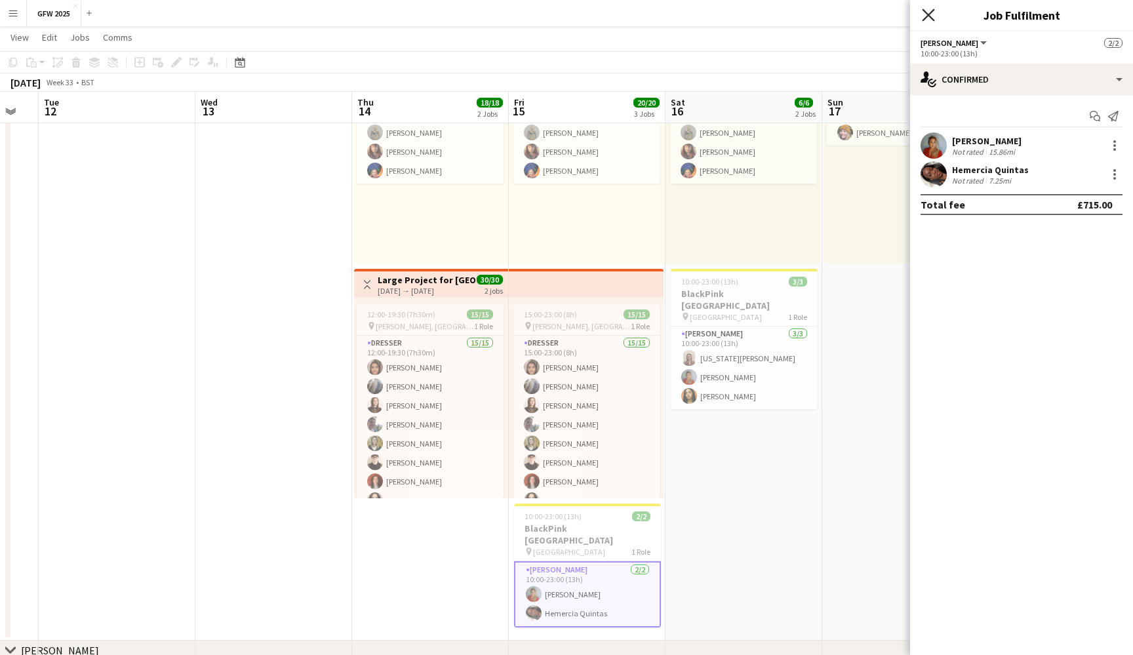
click at [931, 16] on icon "Close pop-in" at bounding box center [928, 15] width 12 height 12
